Goal: Task Accomplishment & Management: Manage account settings

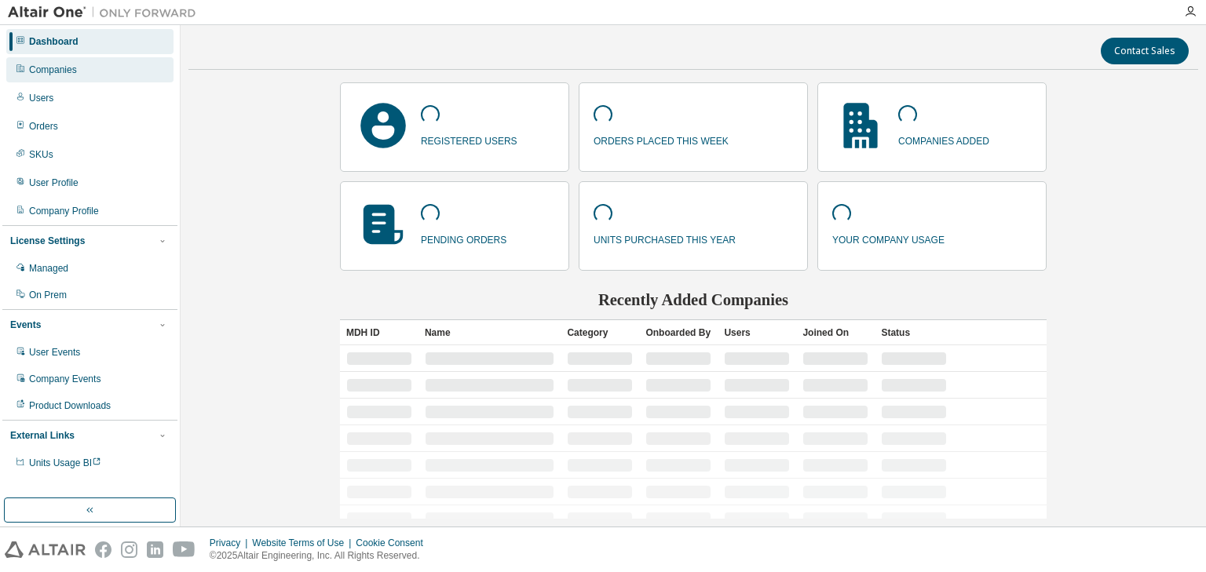
click at [88, 70] on div "Companies" at bounding box center [89, 69] width 167 height 25
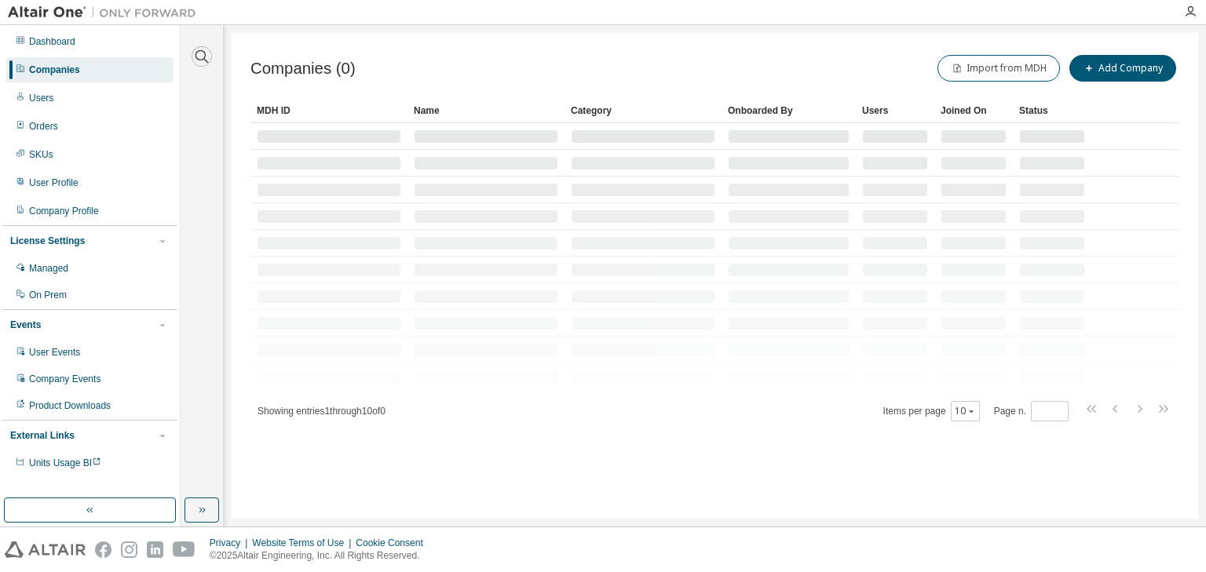
click at [199, 53] on icon "button" at bounding box center [201, 56] width 19 height 19
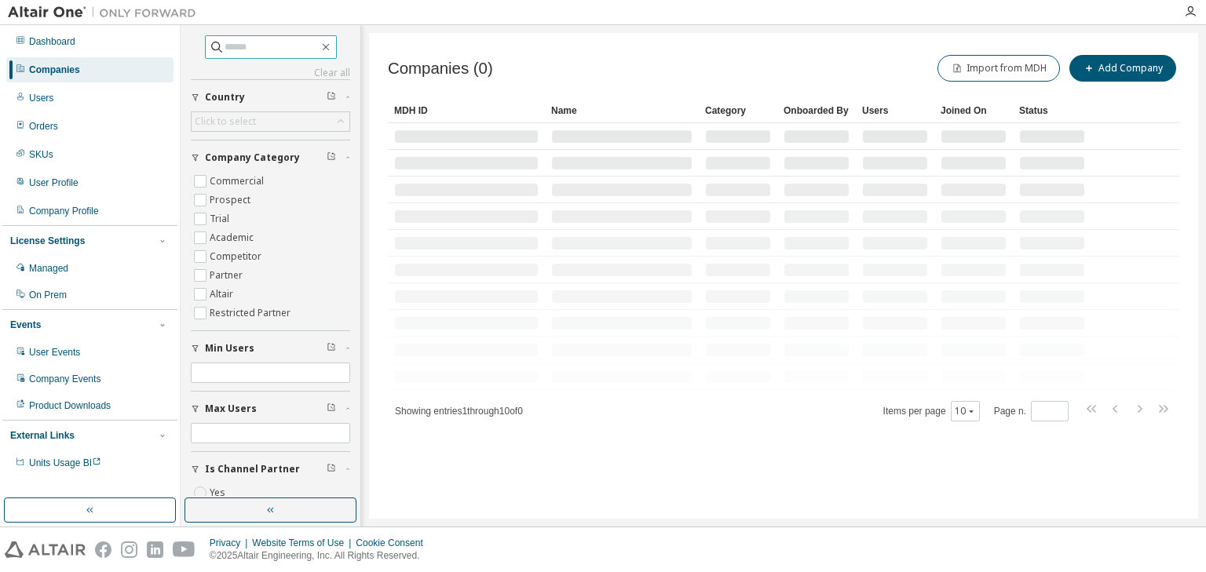
click at [224, 45] on input "text" at bounding box center [271, 47] width 94 height 16
paste input "**********"
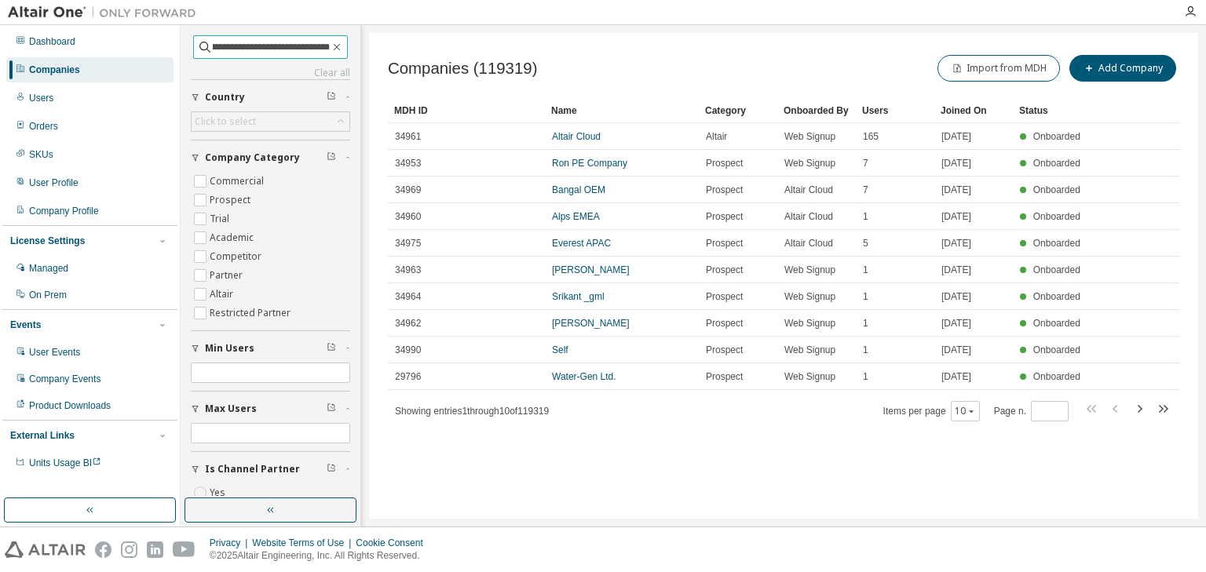
type input "**********"
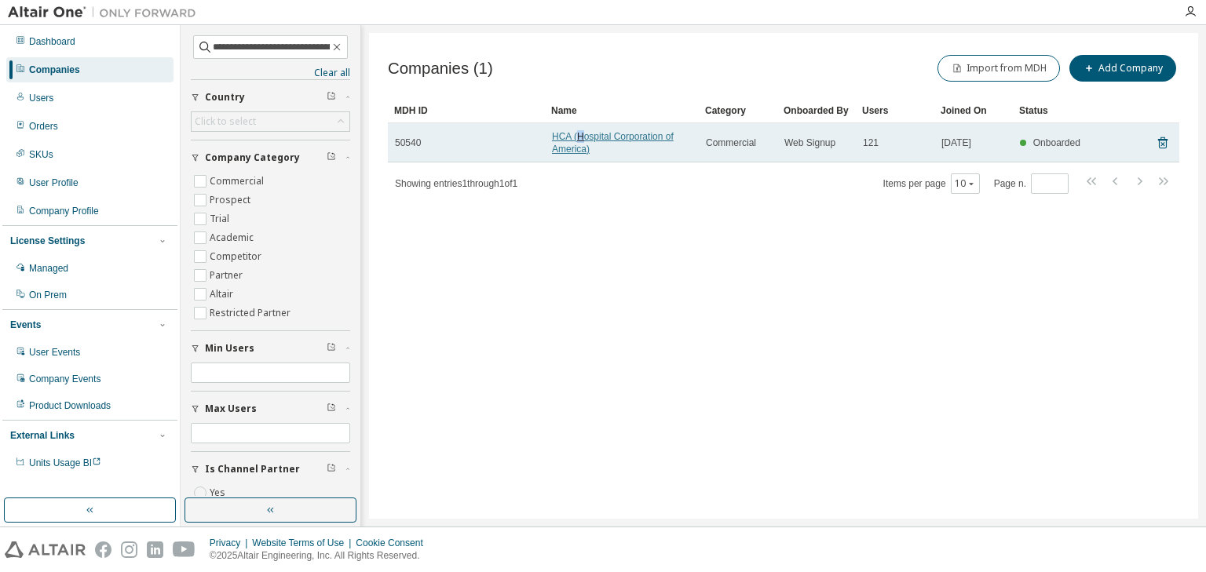
click at [580, 138] on link "HCA (Hospital Corporation of America)" at bounding box center [613, 143] width 122 height 24
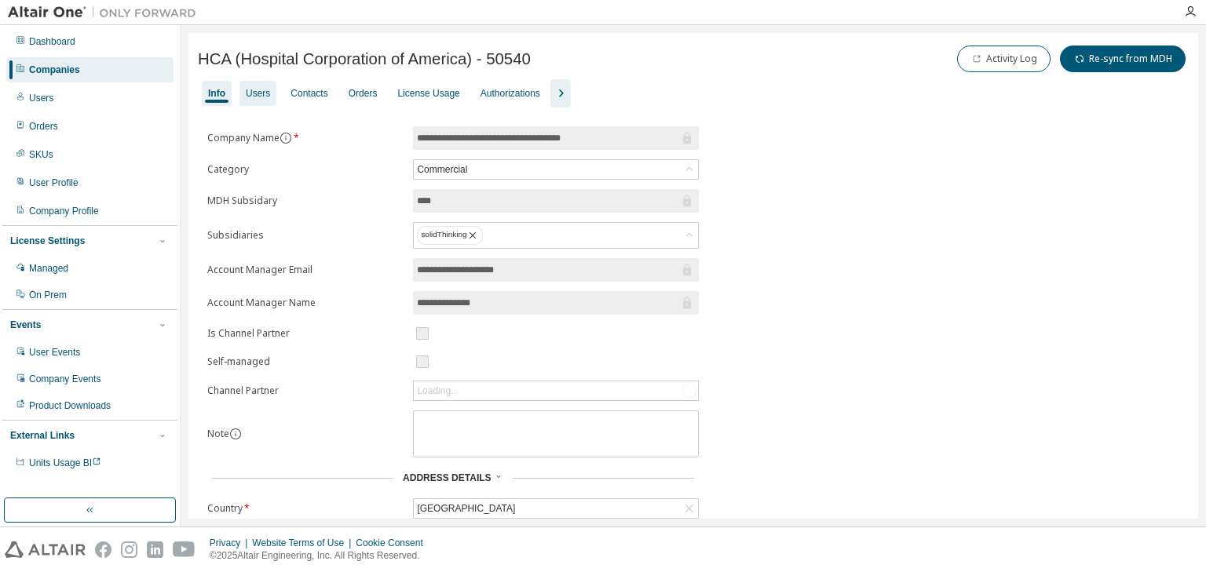
click at [260, 93] on div "Users" at bounding box center [258, 93] width 24 height 13
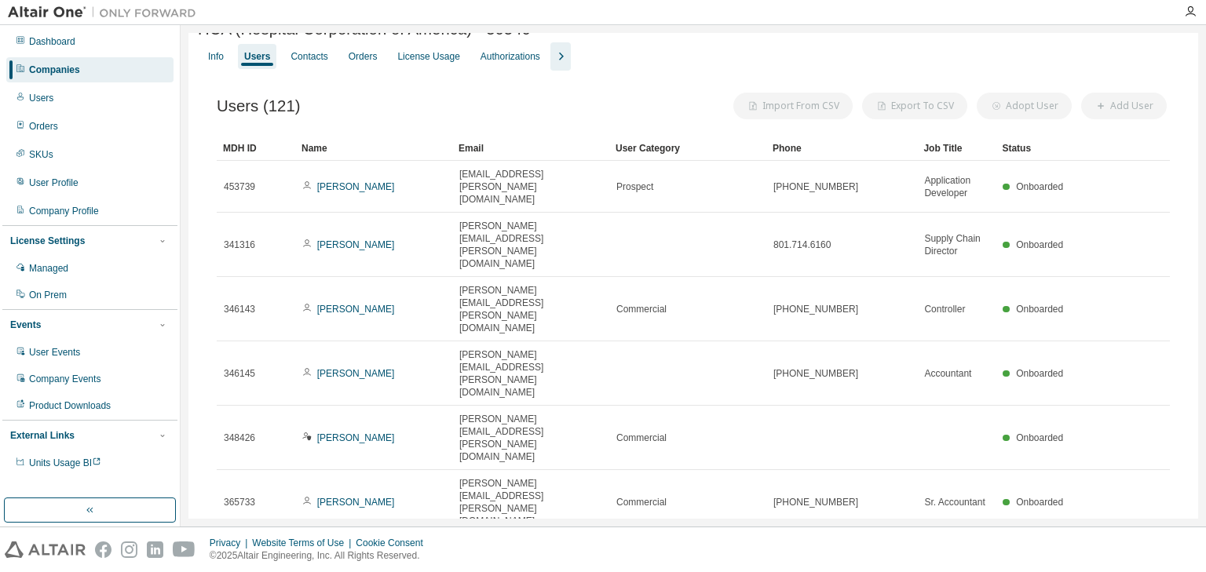
scroll to position [41, 0]
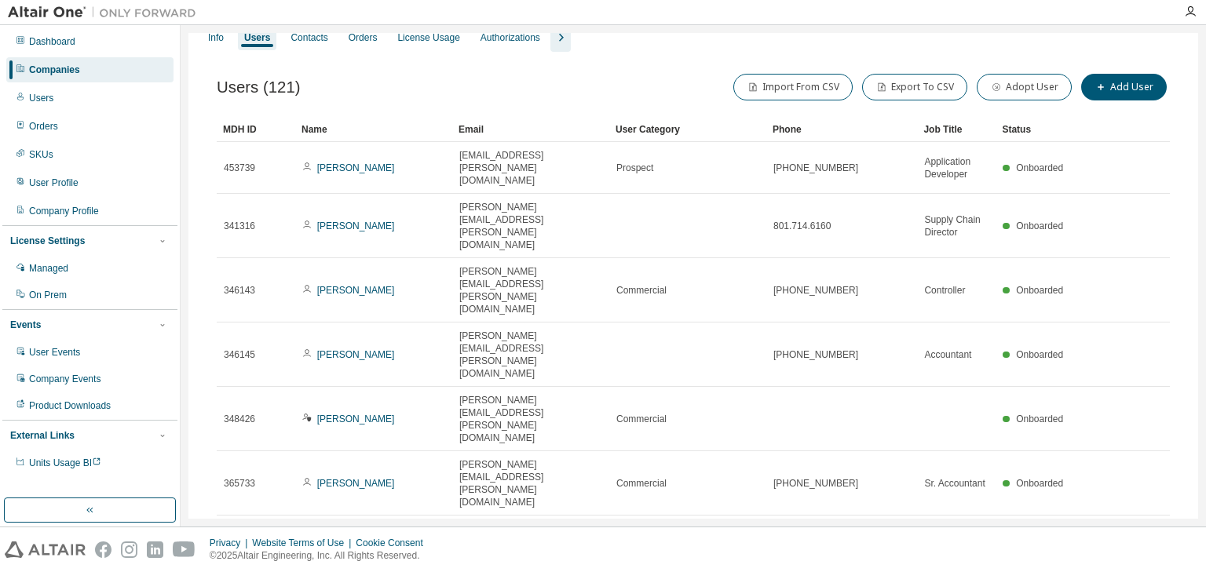
click at [947, 543] on div "50" at bounding box center [996, 535] width 126 height 19
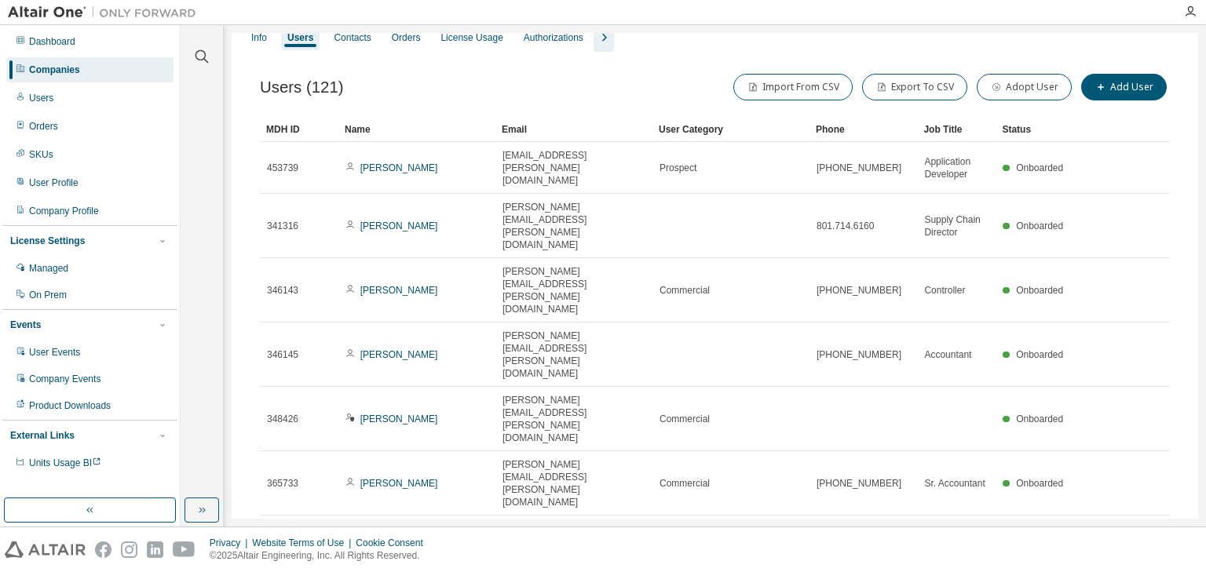
click at [452, 122] on div "Name" at bounding box center [417, 129] width 144 height 25
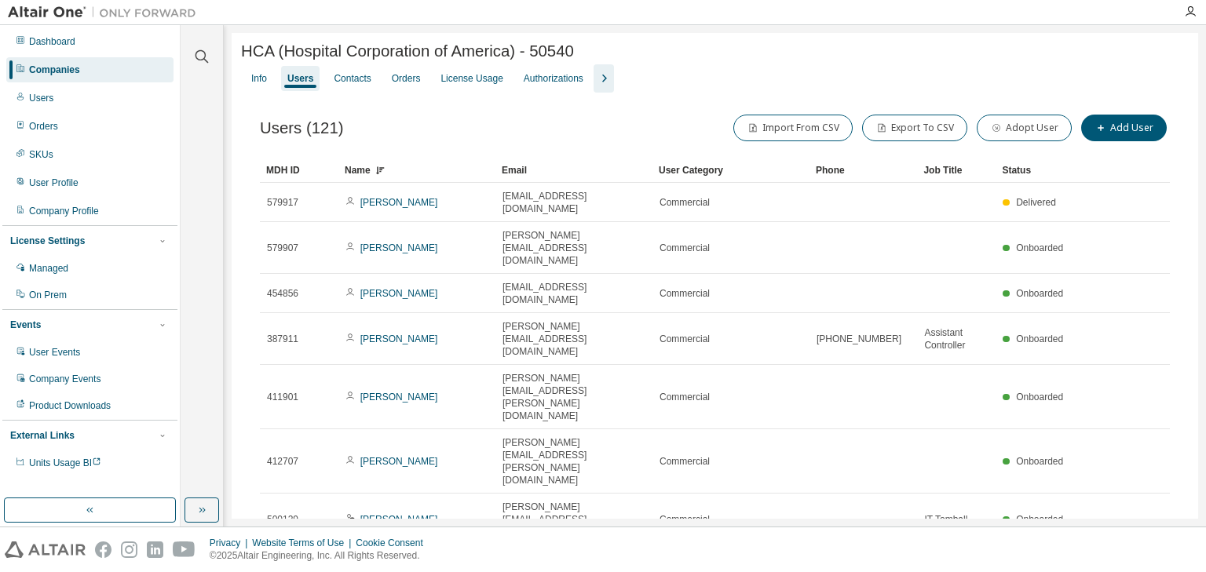
scroll to position [0, 0]
click at [609, 78] on icon "button" at bounding box center [603, 78] width 19 height 19
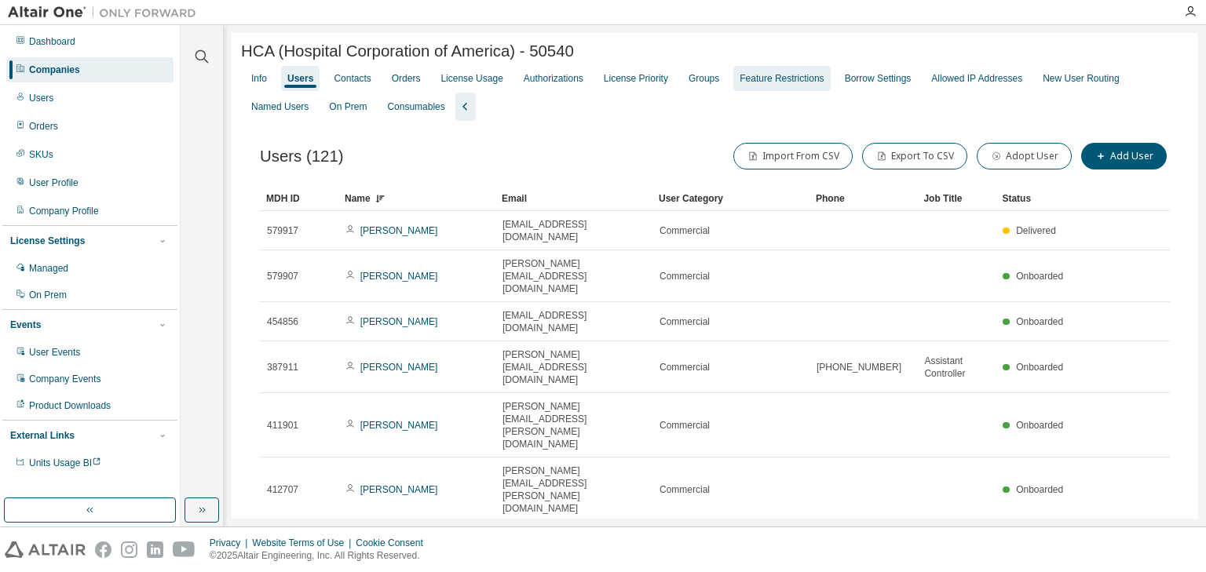
click at [714, 82] on div "Groups" at bounding box center [703, 78] width 31 height 13
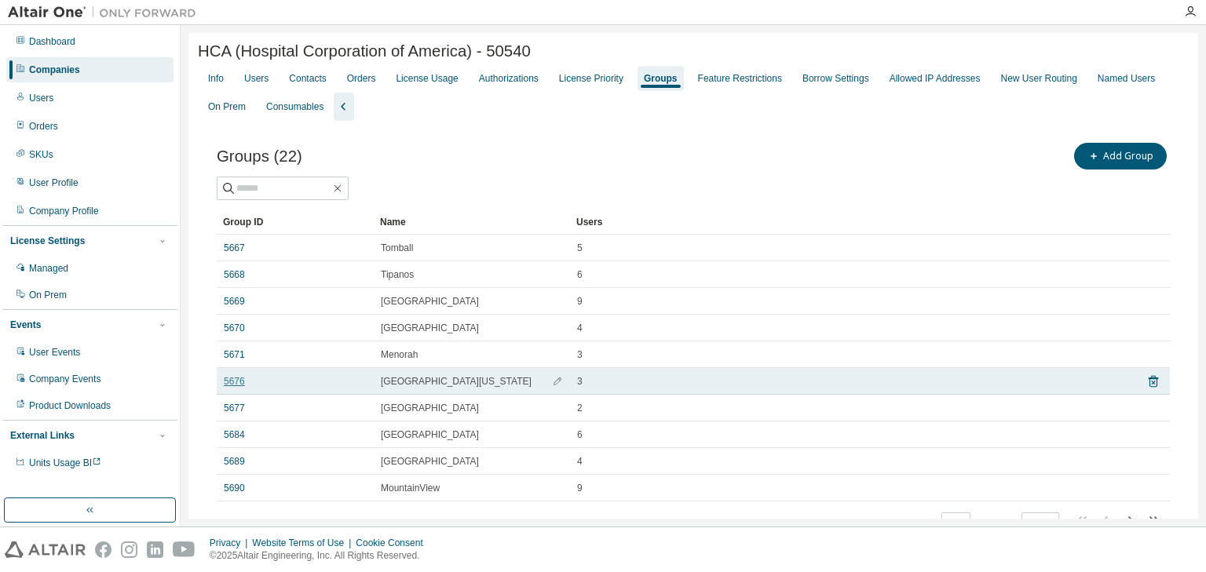
click at [232, 383] on link "5676" at bounding box center [234, 381] width 21 height 13
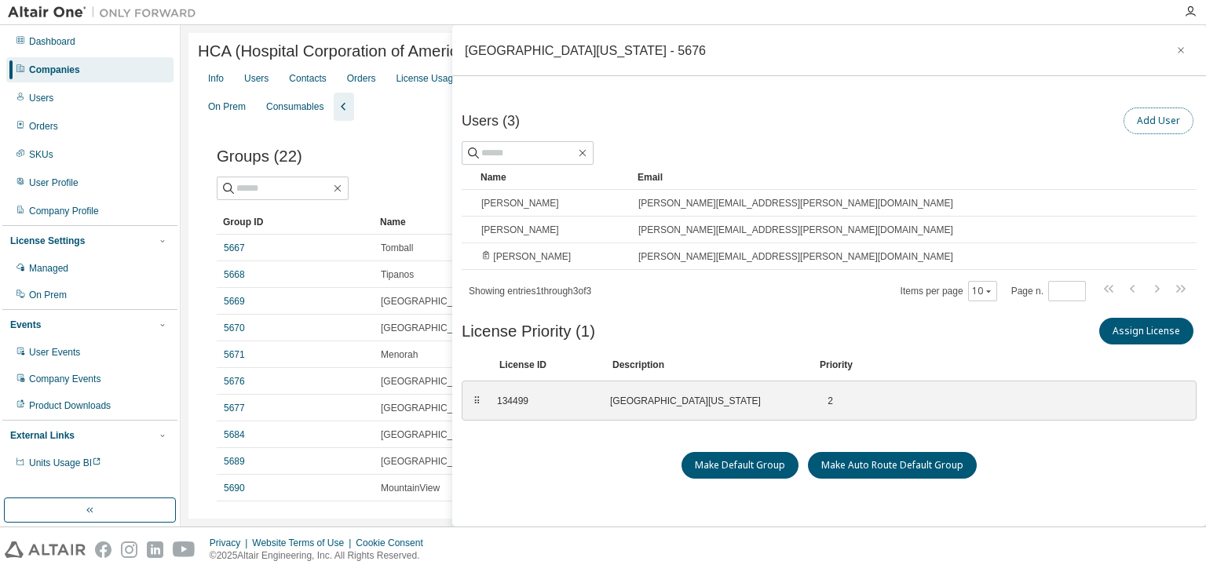
click at [1141, 117] on button "Add User" at bounding box center [1158, 121] width 70 height 27
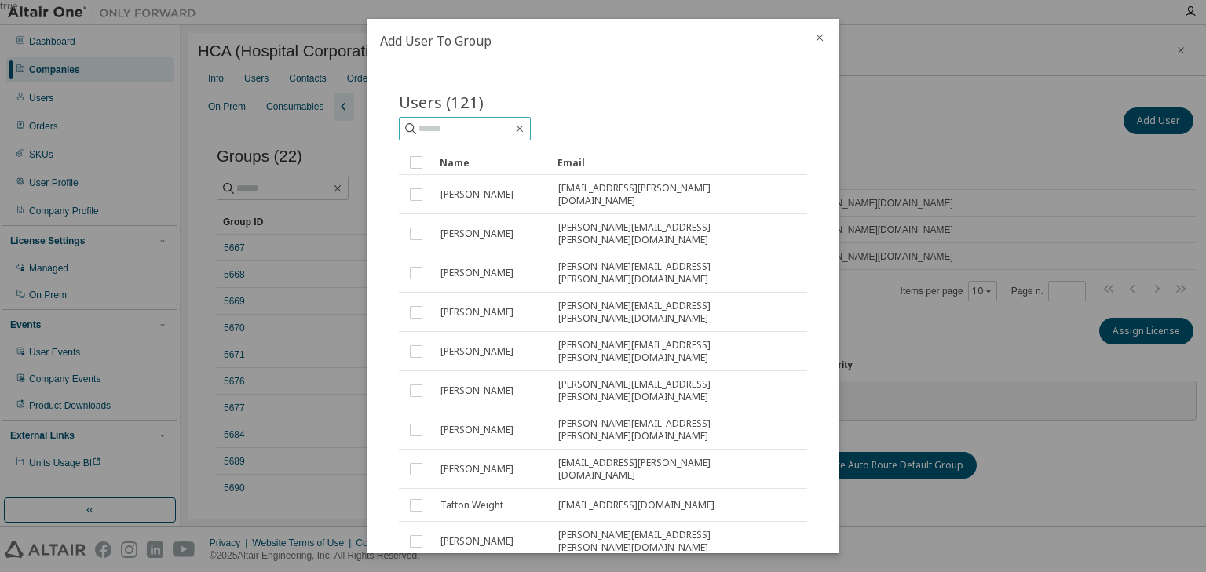
click at [443, 133] on input "text" at bounding box center [465, 129] width 94 height 16
type input "******"
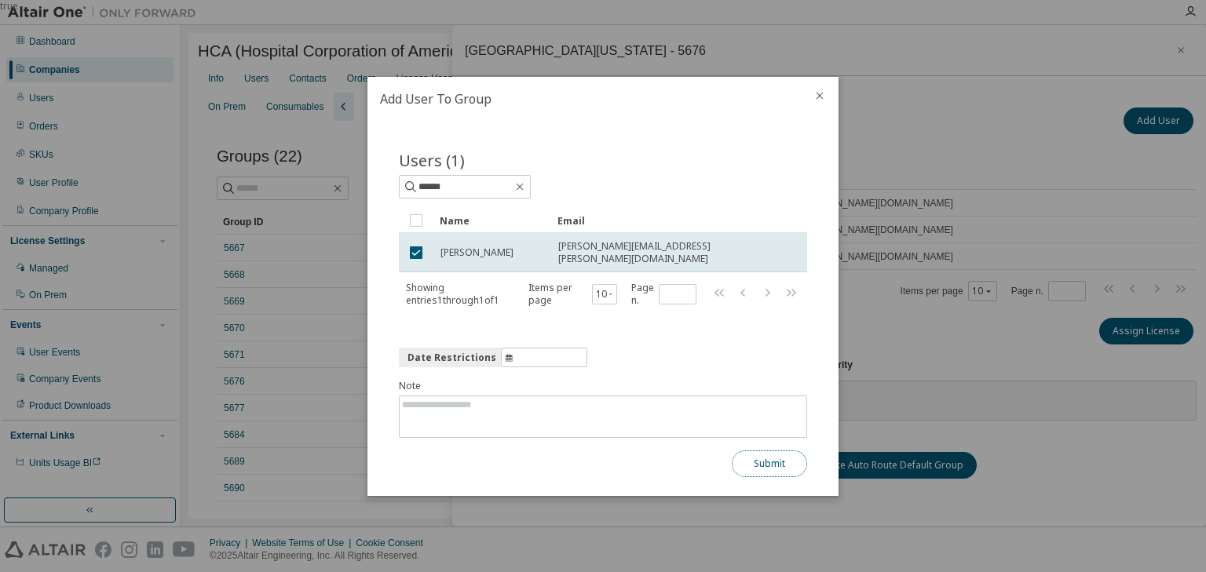
click at [751, 468] on button "Submit" at bounding box center [768, 464] width 75 height 27
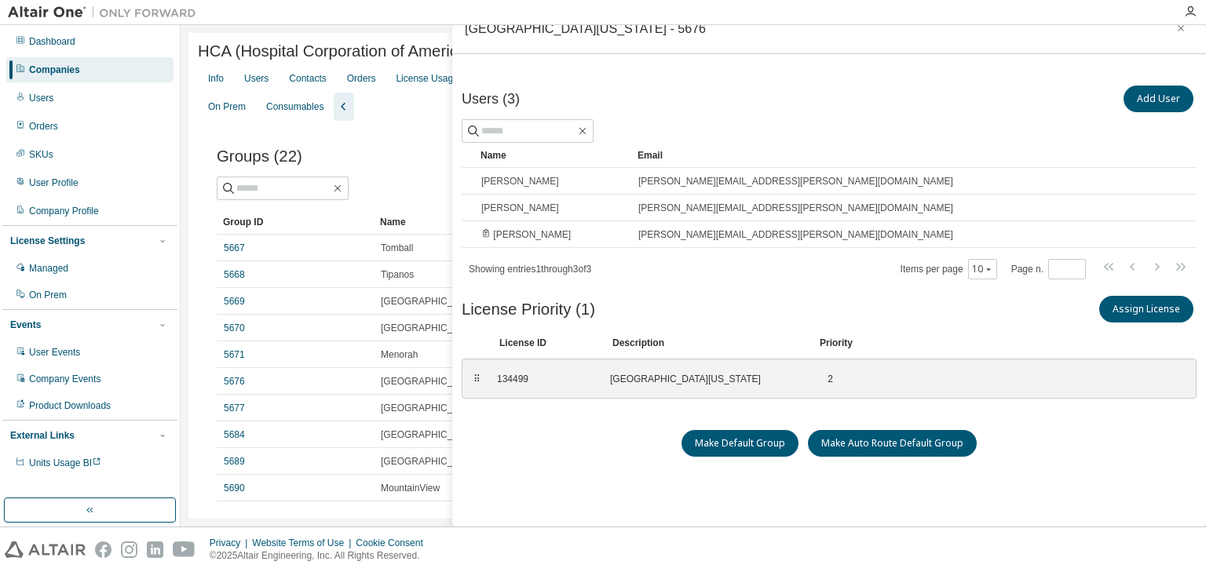
scroll to position [35, 0]
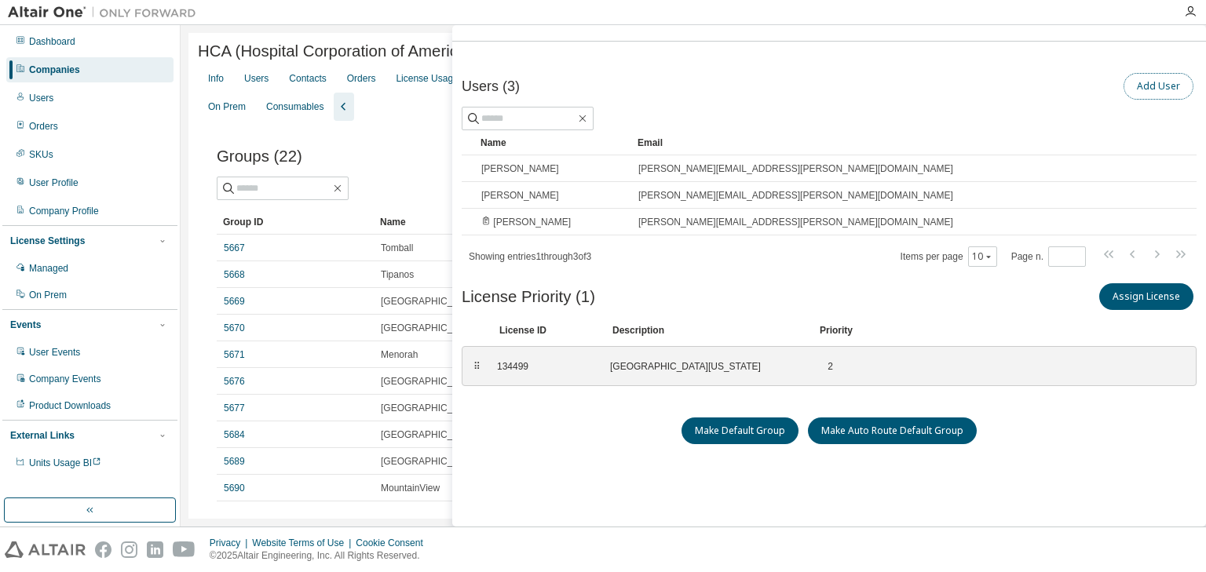
click at [1149, 85] on button "Add User" at bounding box center [1158, 86] width 70 height 27
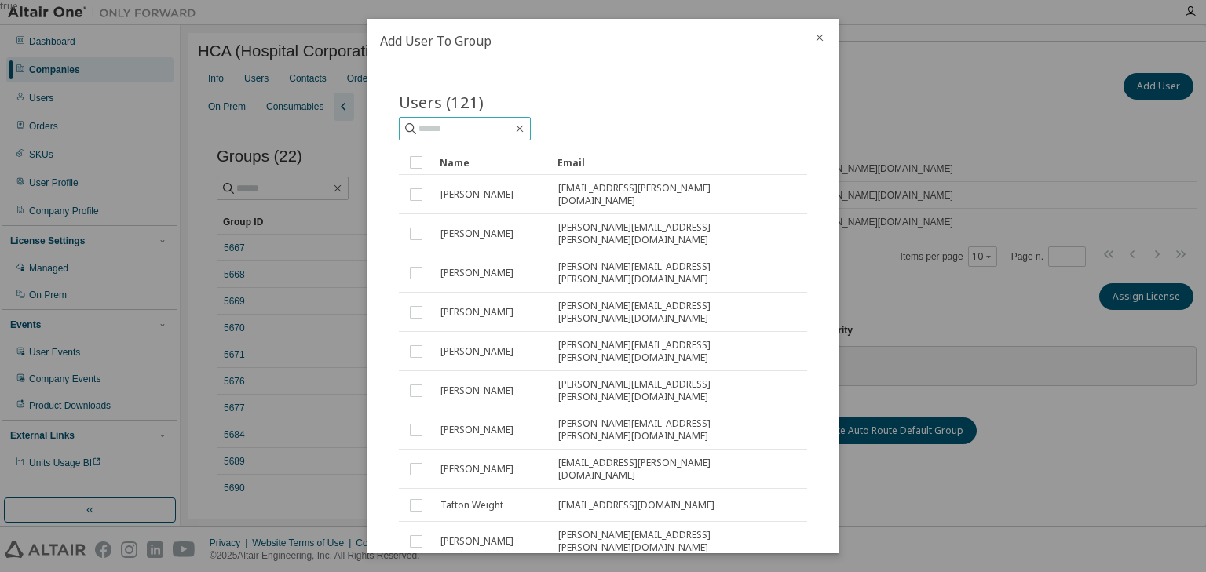
click at [507, 117] on span at bounding box center [465, 129] width 132 height 24
click at [499, 122] on input "text" at bounding box center [465, 129] width 94 height 16
type input "******"
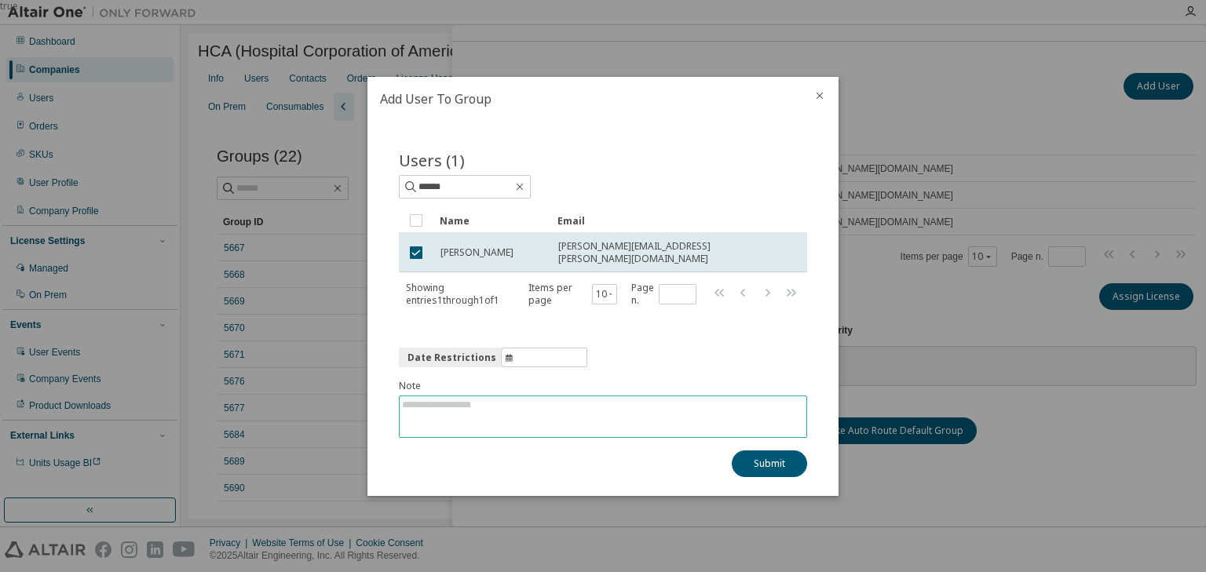
click at [483, 418] on textarea at bounding box center [602, 416] width 407 height 41
type textarea "**********"
click at [750, 458] on button "Submit" at bounding box center [768, 464] width 75 height 27
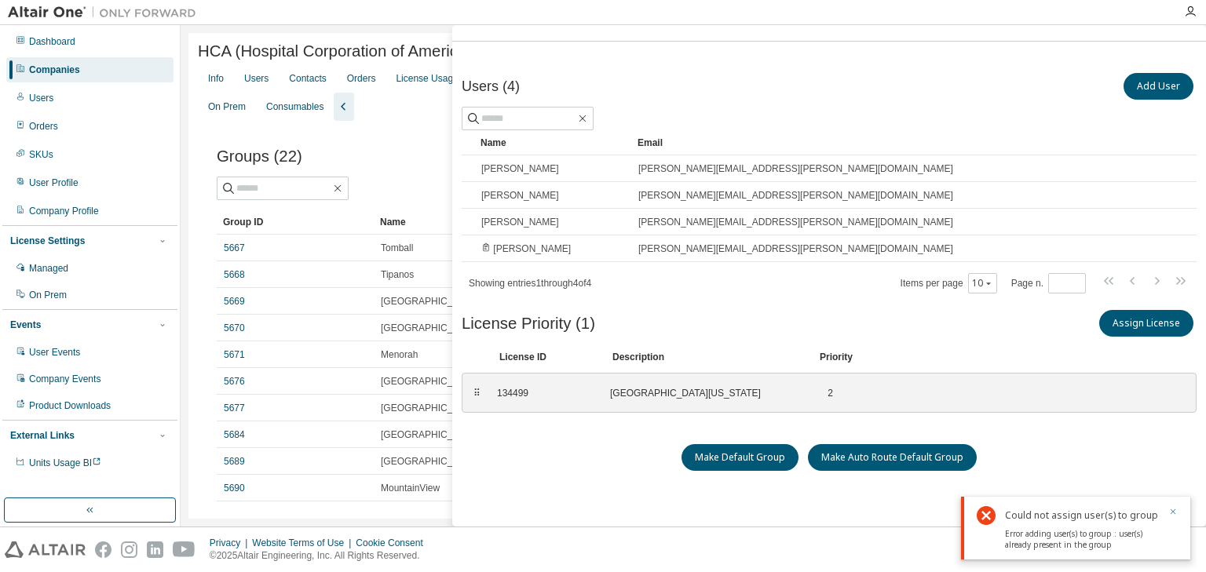
click at [1171, 509] on icon "button" at bounding box center [1172, 511] width 9 height 9
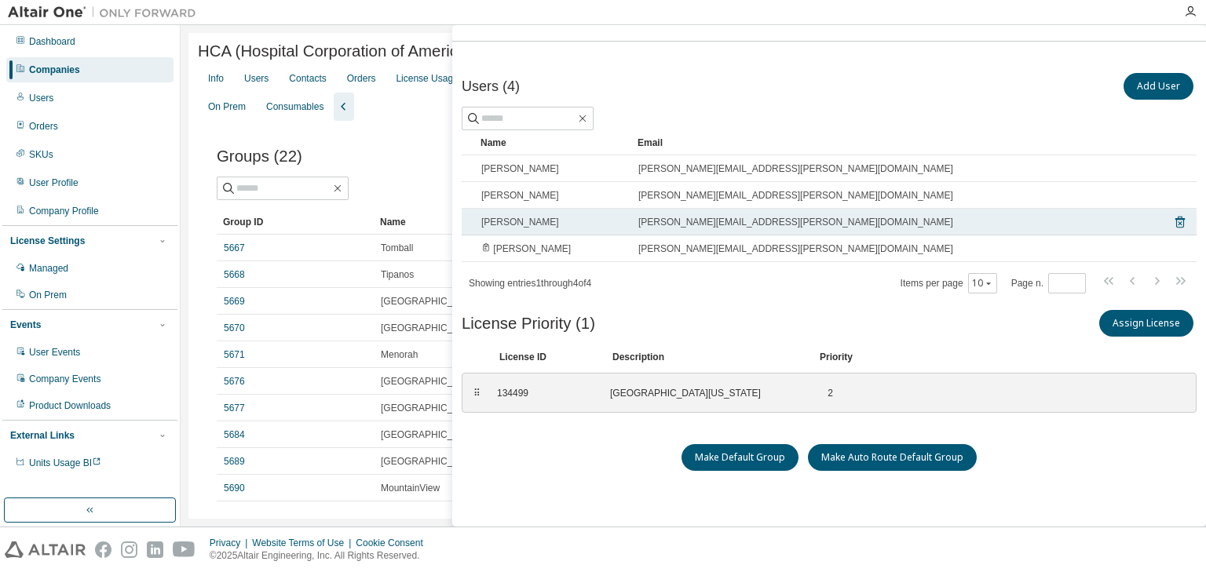
click at [527, 217] on span "Nicole Mattos" at bounding box center [520, 222] width 78 height 13
click at [502, 224] on span "Nicole Mattos" at bounding box center [520, 222] width 78 height 13
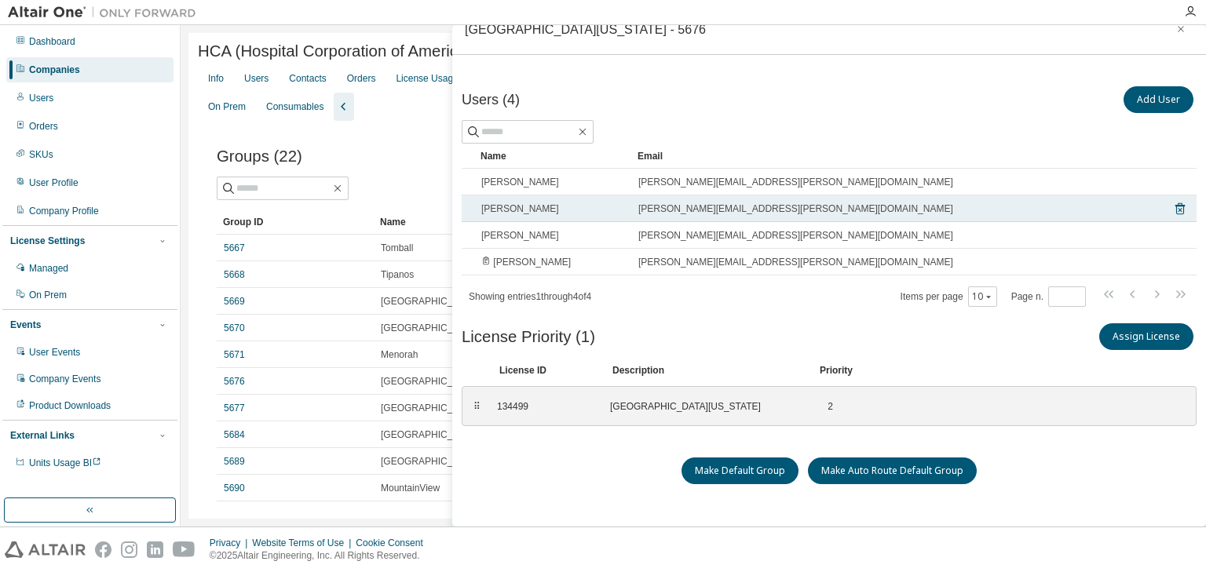
scroll to position [0, 0]
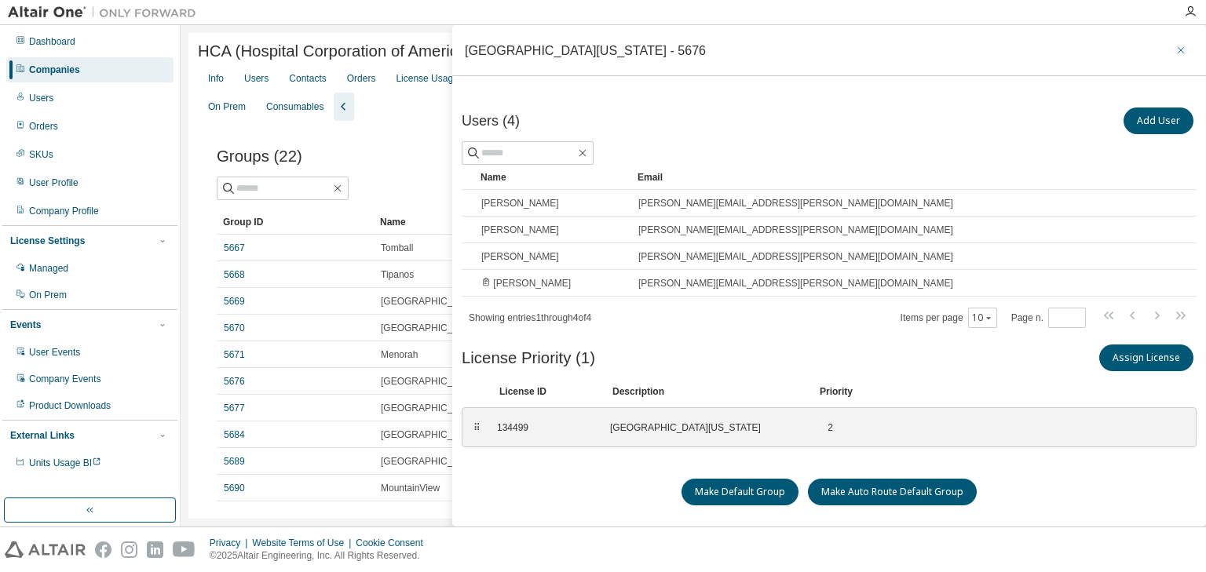
click at [1176, 47] on icon "button" at bounding box center [1180, 50] width 11 height 13
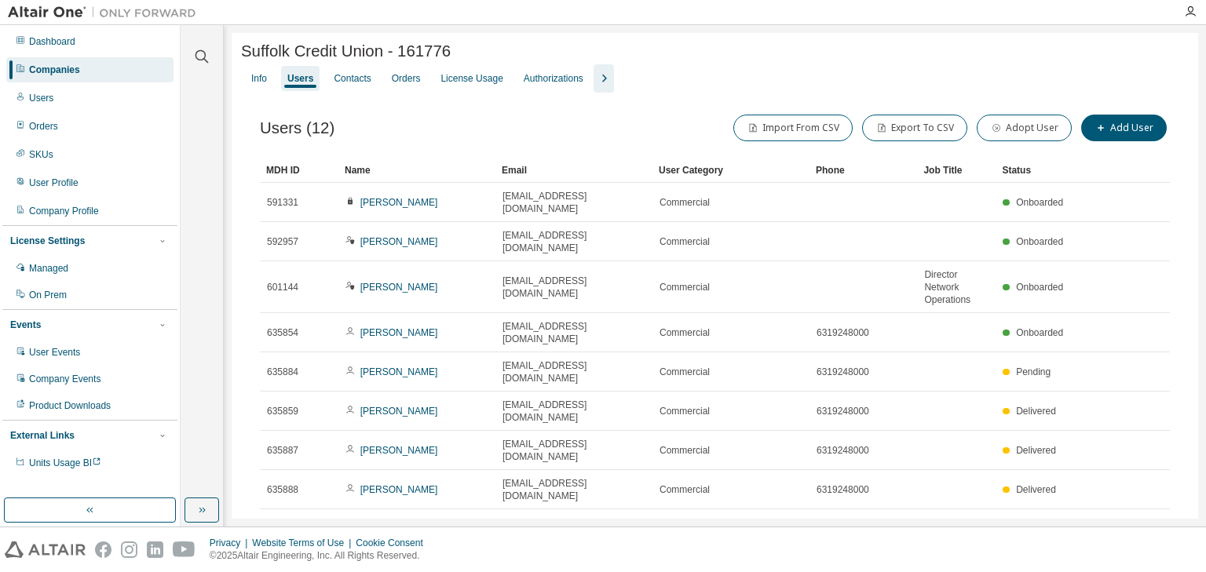
click at [414, 173] on div "Name" at bounding box center [417, 170] width 144 height 25
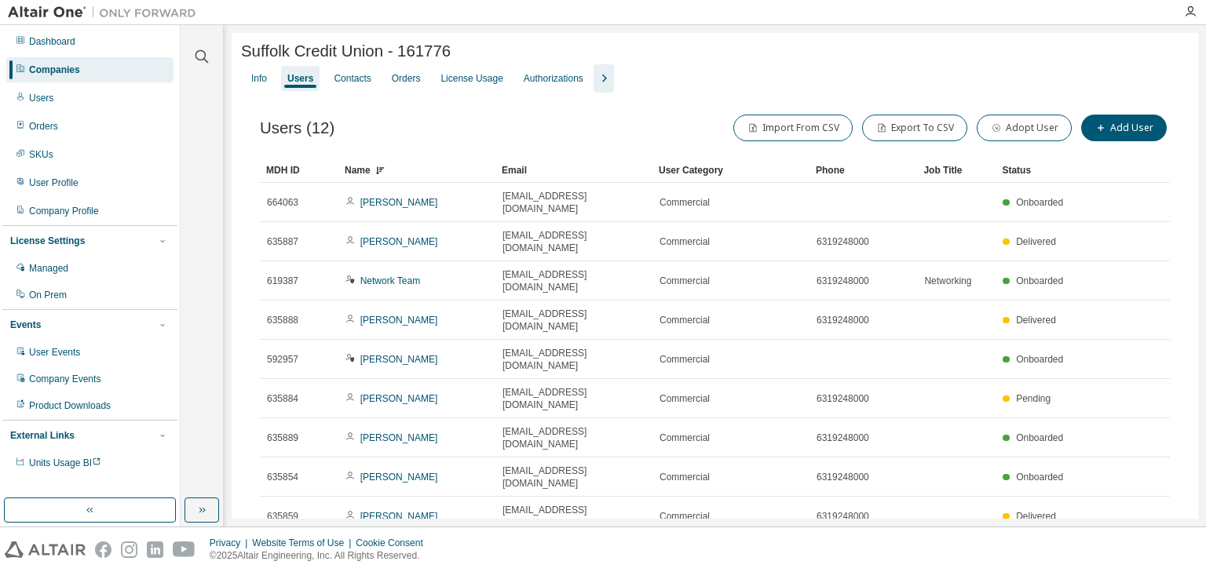
click at [414, 173] on div "Name" at bounding box center [417, 170] width 144 height 25
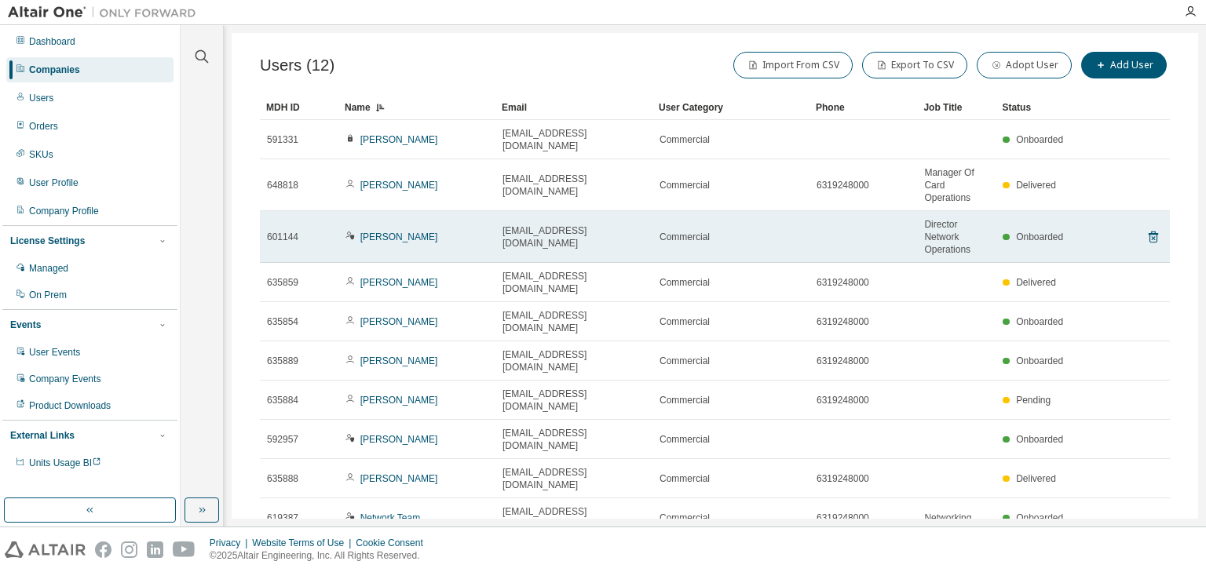
scroll to position [66, 0]
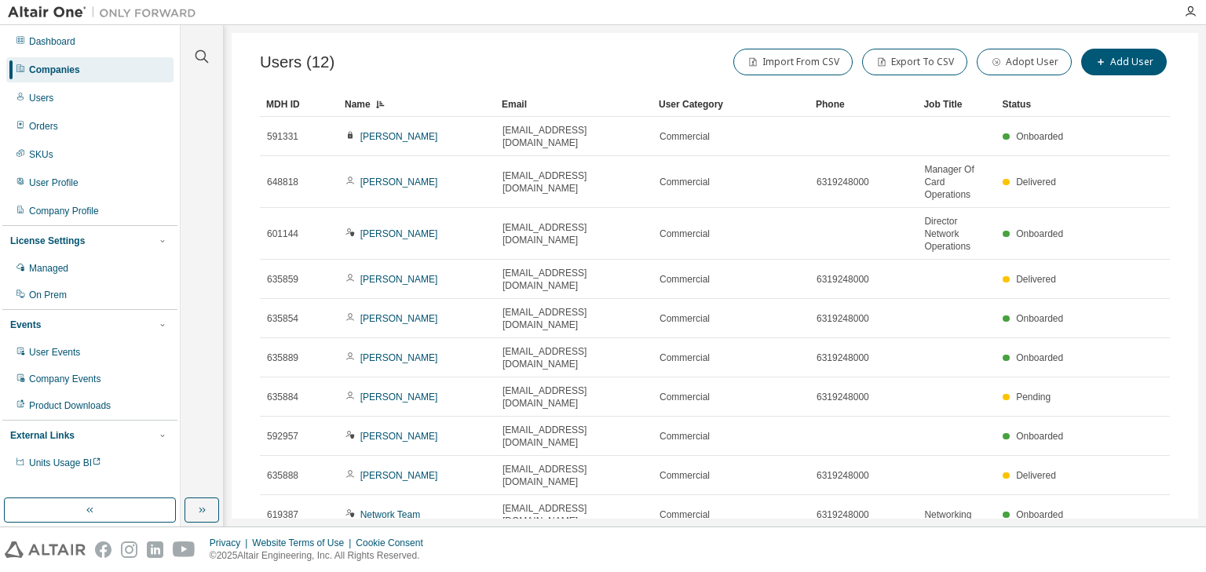
click at [1124, 544] on icon "button" at bounding box center [1129, 553] width 19 height 19
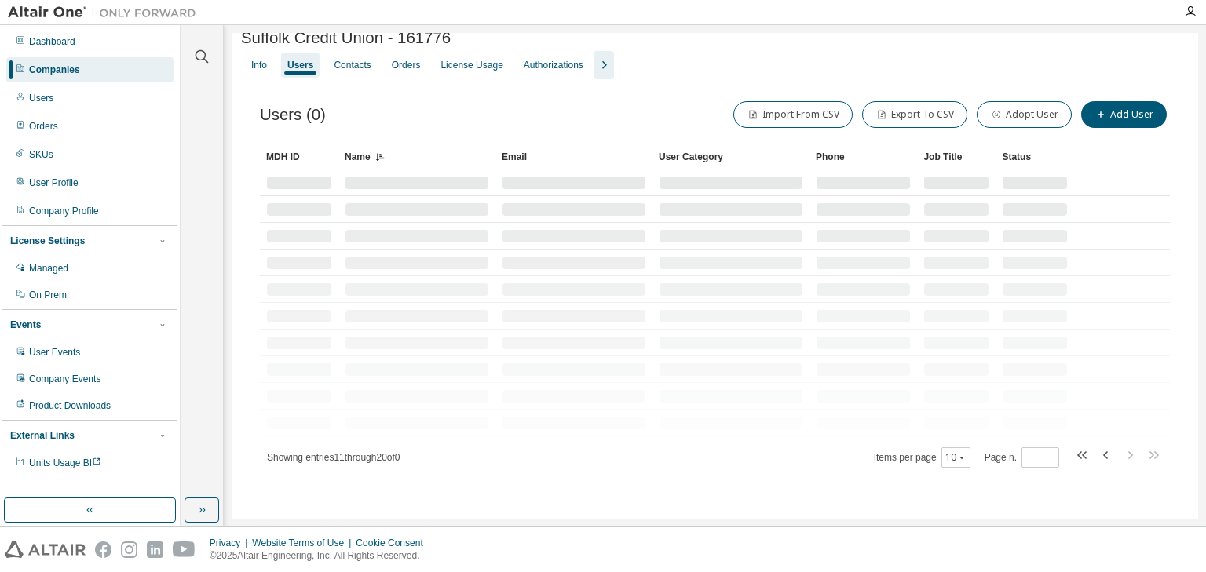
scroll to position [0, 0]
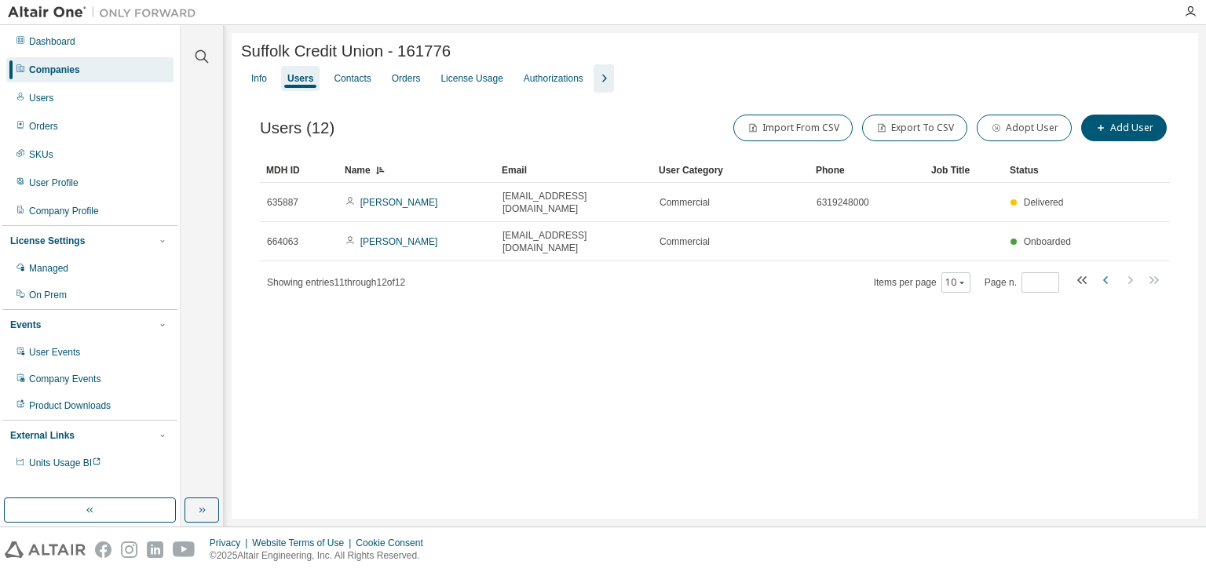
click at [1102, 271] on icon "button" at bounding box center [1105, 280] width 19 height 19
type input "*"
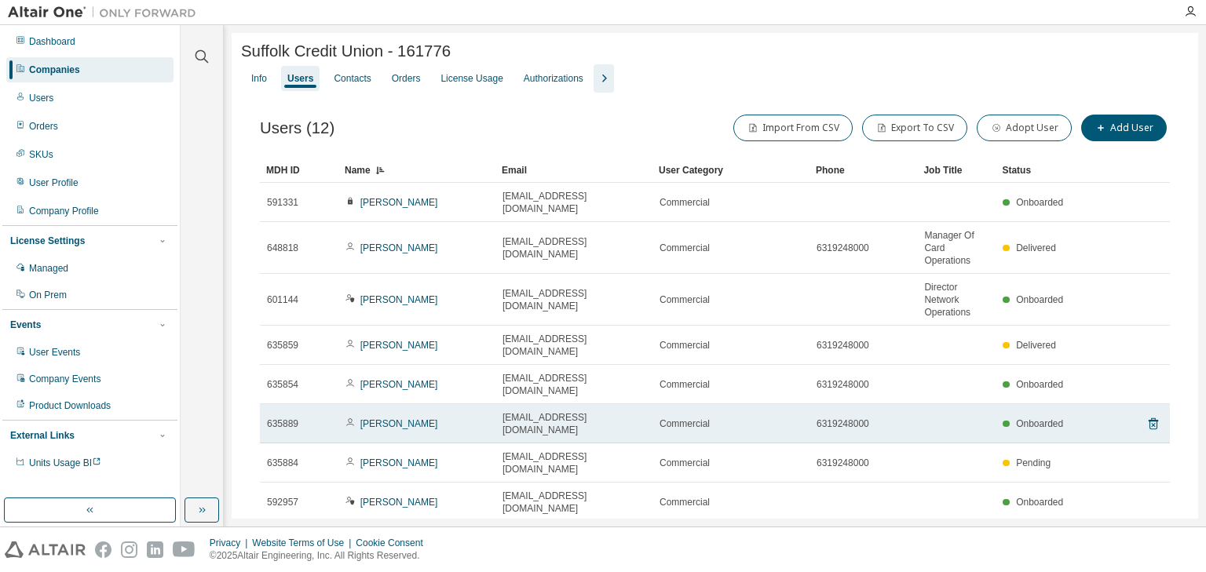
scroll to position [66, 0]
